Goal: Task Accomplishment & Management: Manage account settings

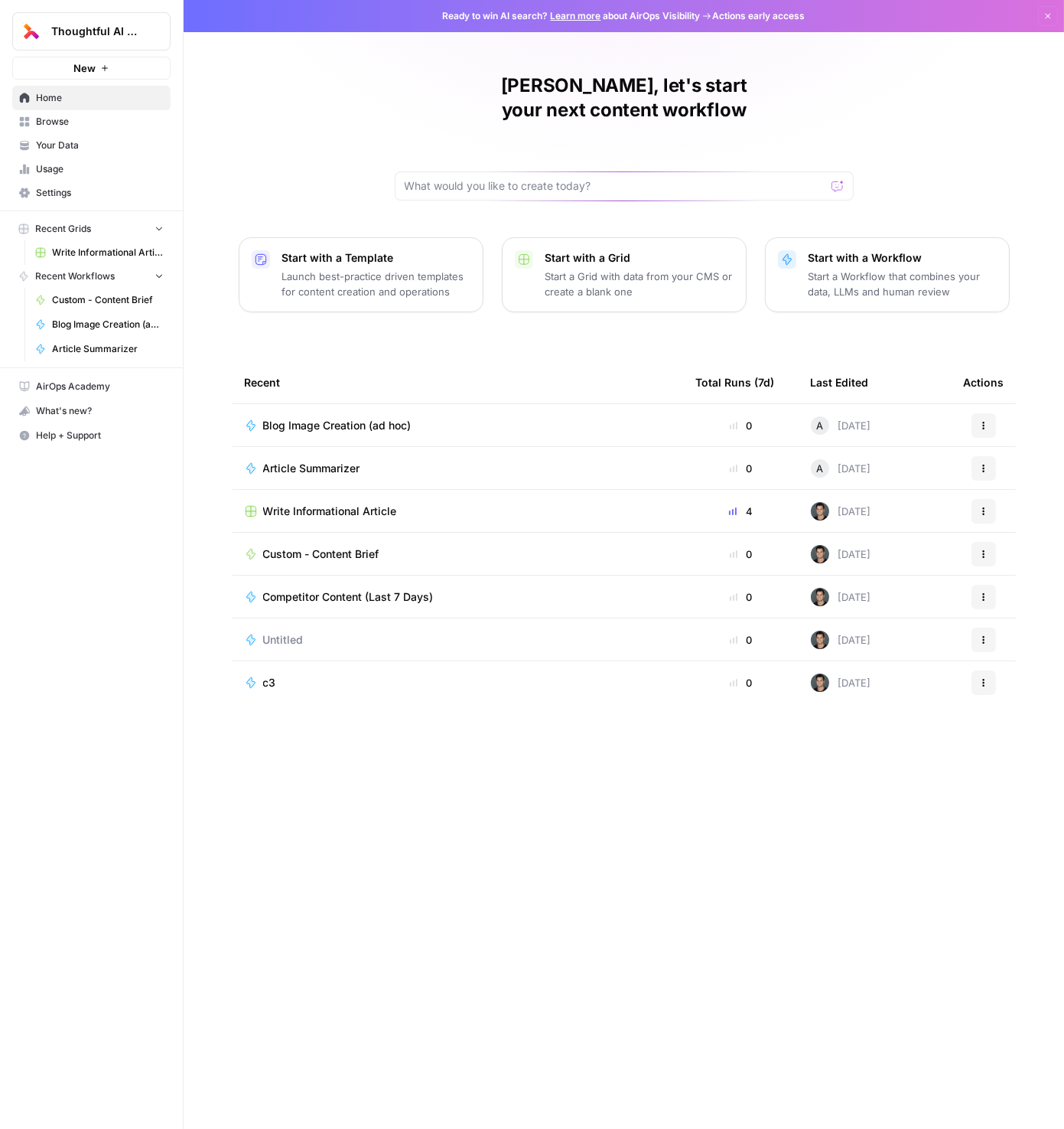
click at [68, 167] on span "Usage" at bounding box center [100, 169] width 128 height 14
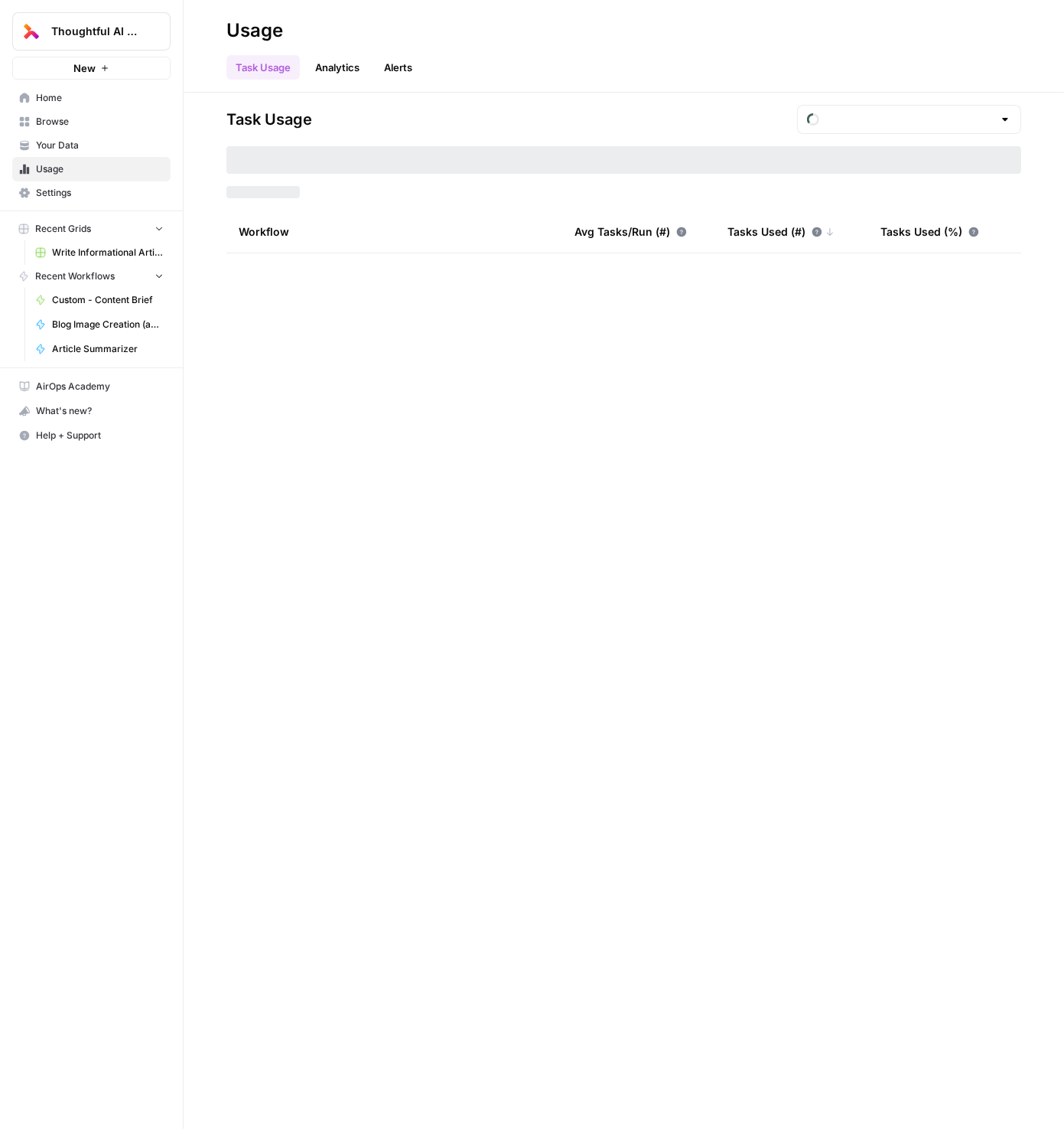
type input "August Tasks"
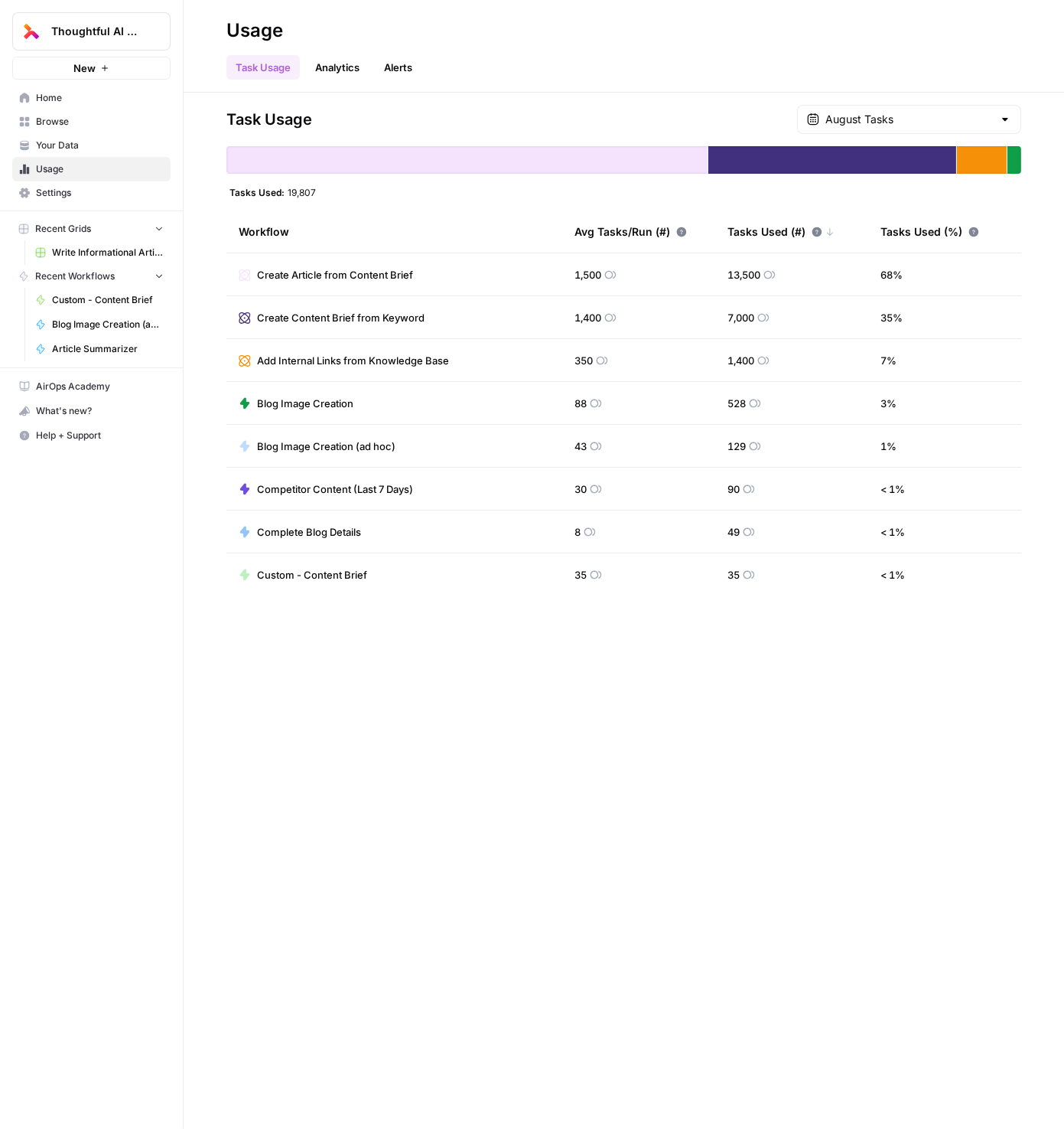
click at [71, 192] on span "Settings" at bounding box center [100, 192] width 128 height 14
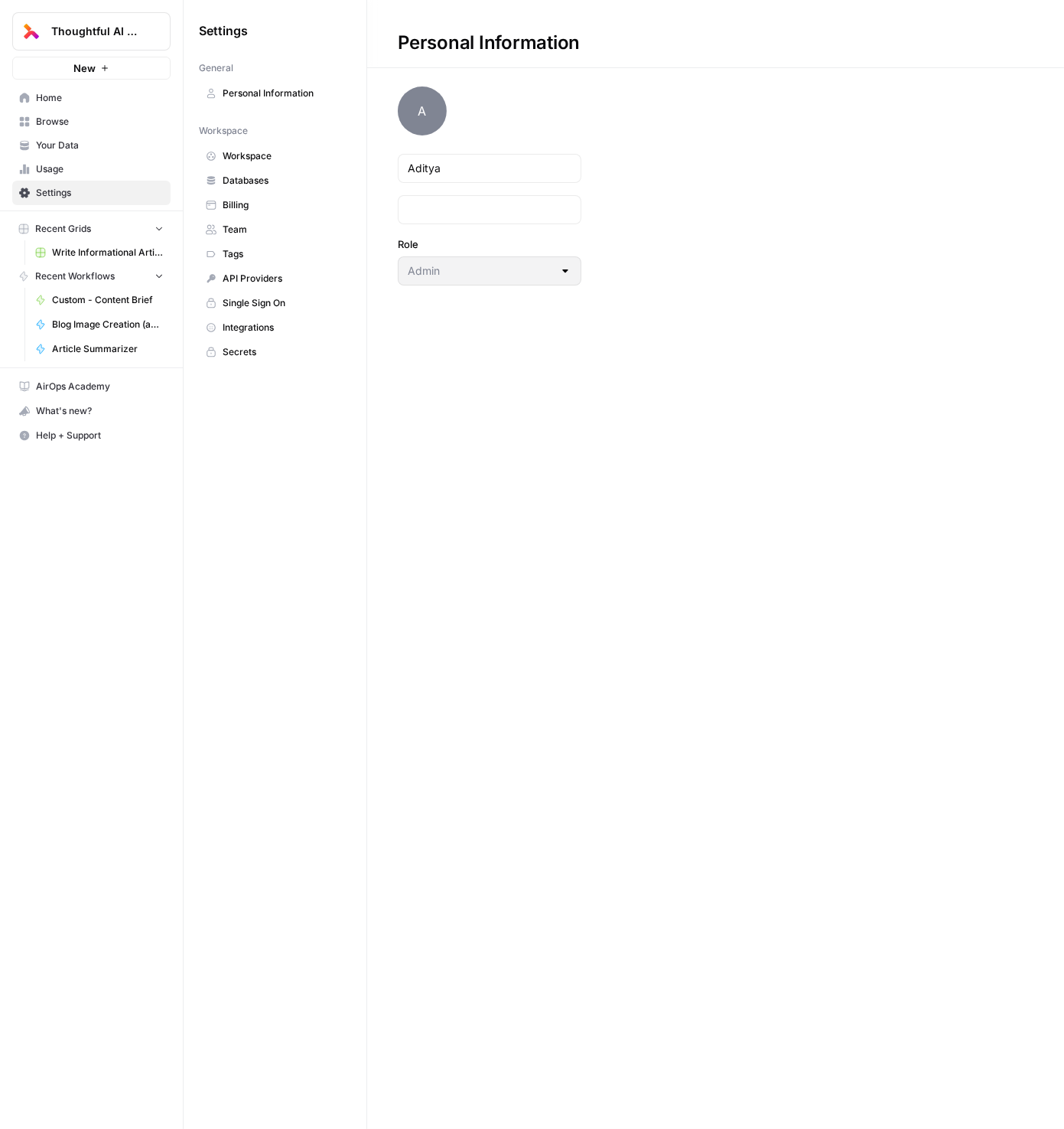
click at [251, 200] on span "Billing" at bounding box center [283, 205] width 122 height 14
